Goal: Find specific page/section: Find specific page/section

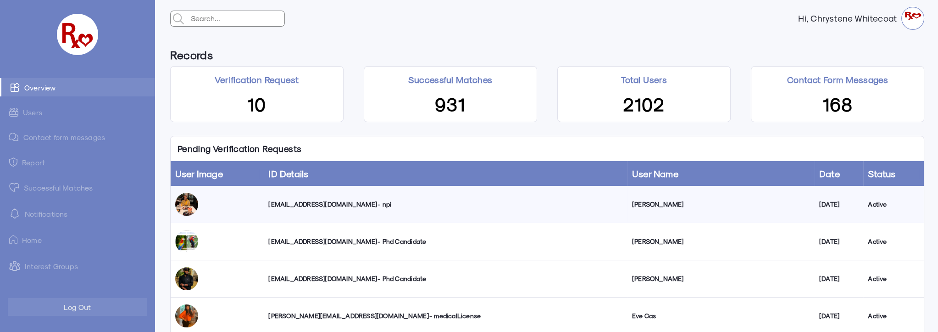
click at [61, 187] on link "Successful Matches" at bounding box center [77, 187] width 155 height 18
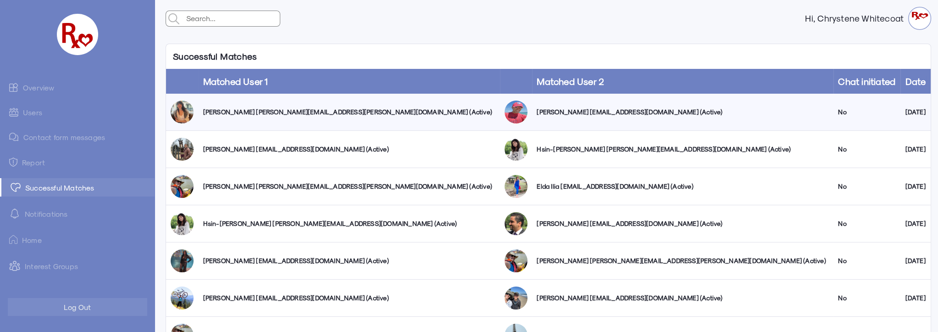
click at [49, 87] on link "Overview" at bounding box center [77, 87] width 155 height 18
